Goal: Submit feedback/report problem: Submit feedback/report problem

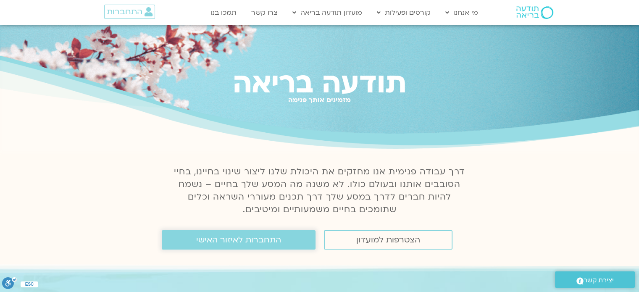
click at [250, 236] on span "התחברות לאיזור האישי" at bounding box center [238, 239] width 85 height 9
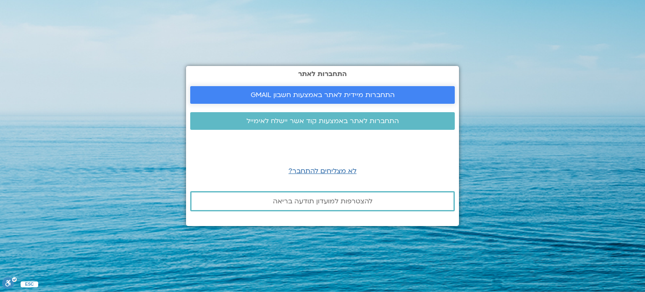
click at [351, 91] on span "התחברות מיידית לאתר באמצעות חשבון GMAIL" at bounding box center [323, 95] width 144 height 8
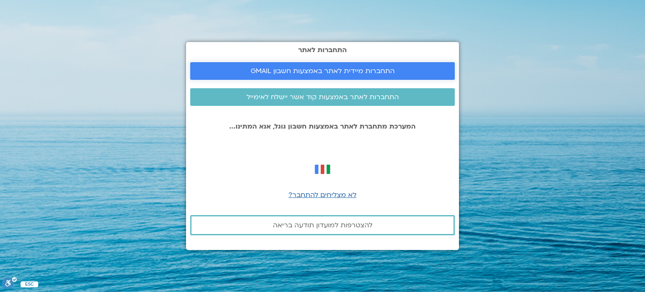
click at [341, 72] on span "התחברות מיידית לאתר באמצעות חשבון GMAIL" at bounding box center [323, 71] width 144 height 8
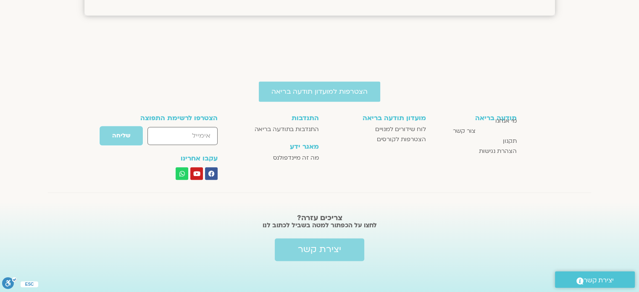
scroll to position [973, 0]
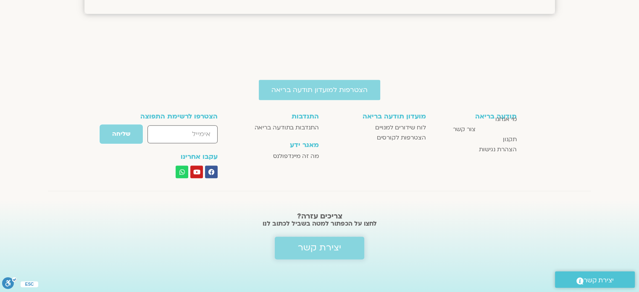
click at [322, 246] on span "יצירת קשר" at bounding box center [319, 248] width 43 height 10
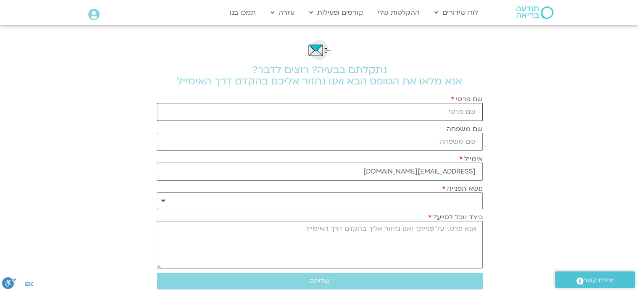
click at [422, 107] on input "שם פרטי" at bounding box center [320, 112] width 326 height 18
type input "לאה"
type input "שמעוני ברעם"
click at [451, 201] on select "**********" at bounding box center [320, 200] width 326 height 17
select select "**********"
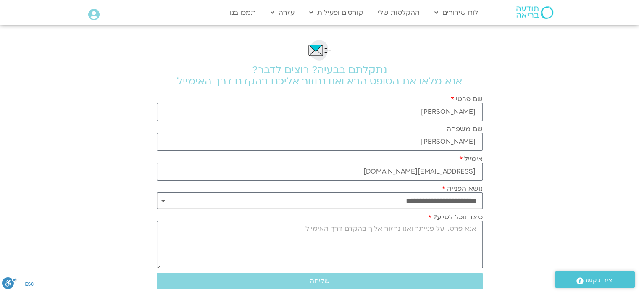
click at [157, 192] on select "**********" at bounding box center [320, 200] width 326 height 17
drag, startPoint x: 419, startPoint y: 241, endPoint x: 487, endPoint y: 199, distance: 79.7
click at [428, 231] on textarea "כיצד נוכל לסייע?" at bounding box center [320, 244] width 326 height 47
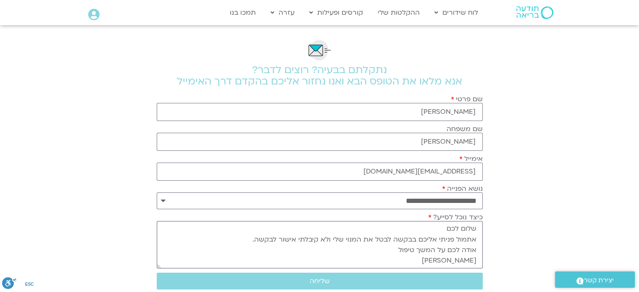
drag, startPoint x: 386, startPoint y: 253, endPoint x: 434, endPoint y: 253, distance: 47.5
click at [434, 253] on textarea "שלום לכם אתמול פניתי אליכם בבקשה לבטל את המנוי שלי ולא קיבלתי אישור לבקשה. אודה…" at bounding box center [320, 244] width 326 height 47
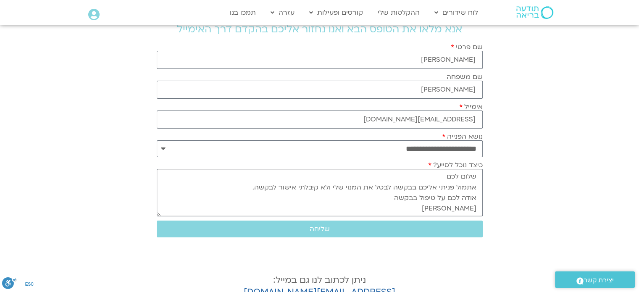
scroll to position [84, 0]
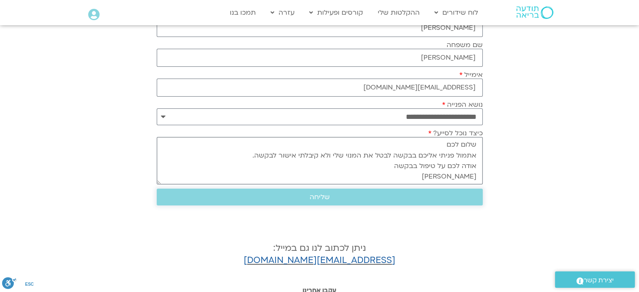
type textarea "שלום לכם אתמול פניתי אליכם בבקשה לבטל את המנוי שלי ולא קיבלתי אישור לבקשה. אודה…"
click at [339, 197] on span "שליחה" at bounding box center [320, 197] width 306 height 8
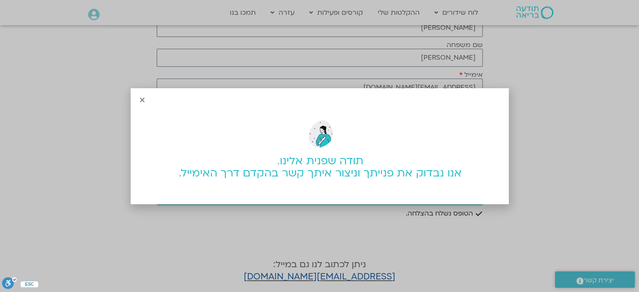
click at [334, 278] on div "תודה שפנית אלינו. אנו נבדוק את פנייתך וניצור איתך קשר בהקדם דרך האימייל." at bounding box center [319, 146] width 639 height 292
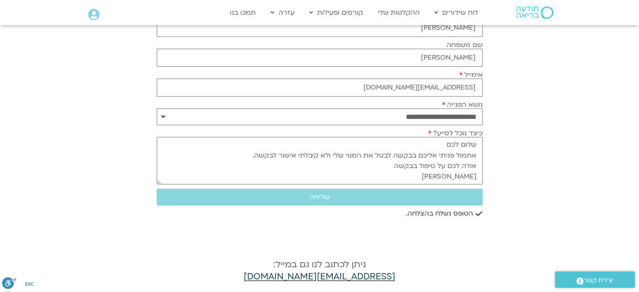
click at [334, 275] on link "support@mindfulspaceilhelp.freshdesk.com" at bounding box center [320, 276] width 152 height 12
